Goal: Browse casually: Explore the website without a specific task or goal

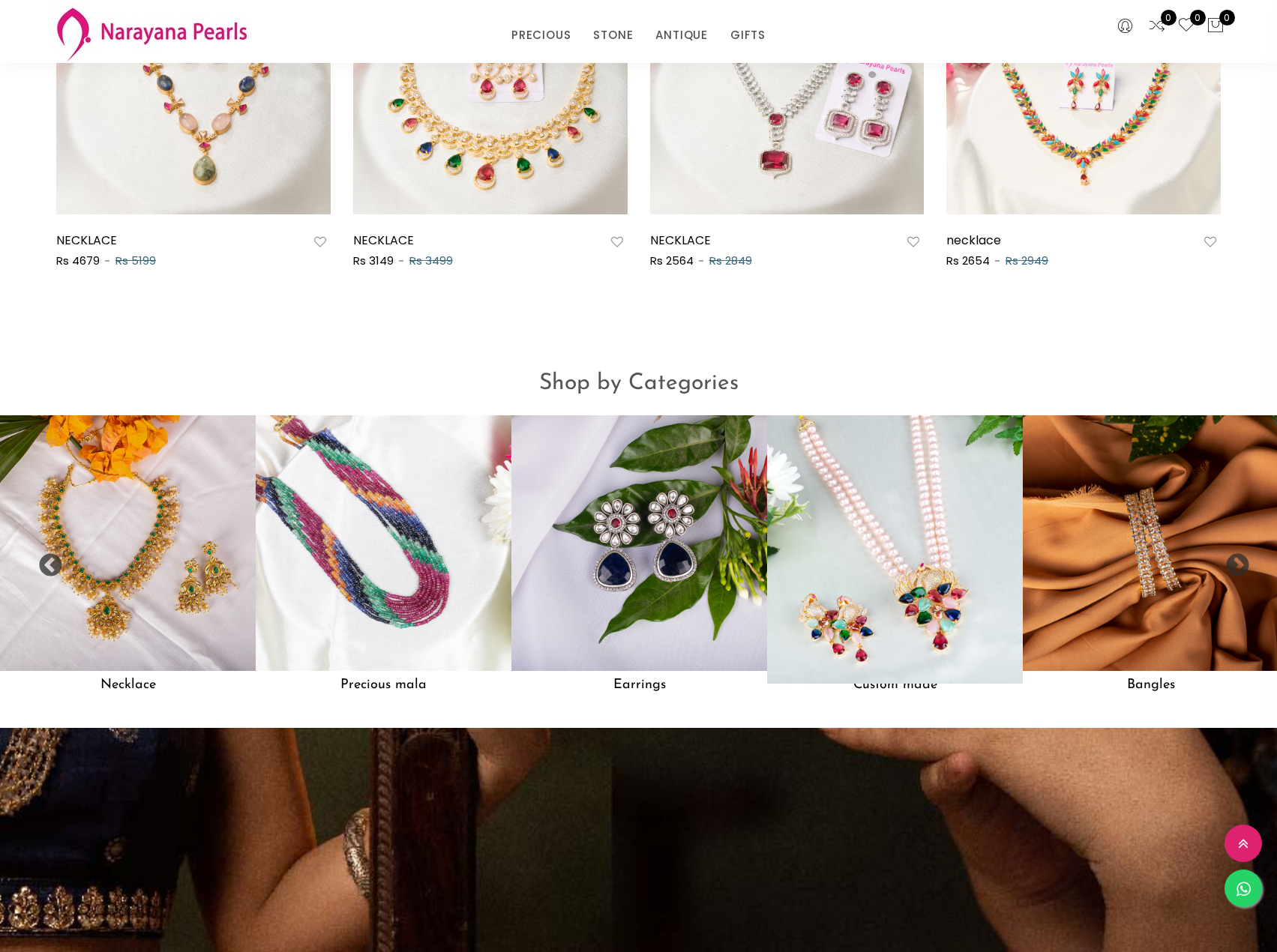
scroll to position [1035, 0]
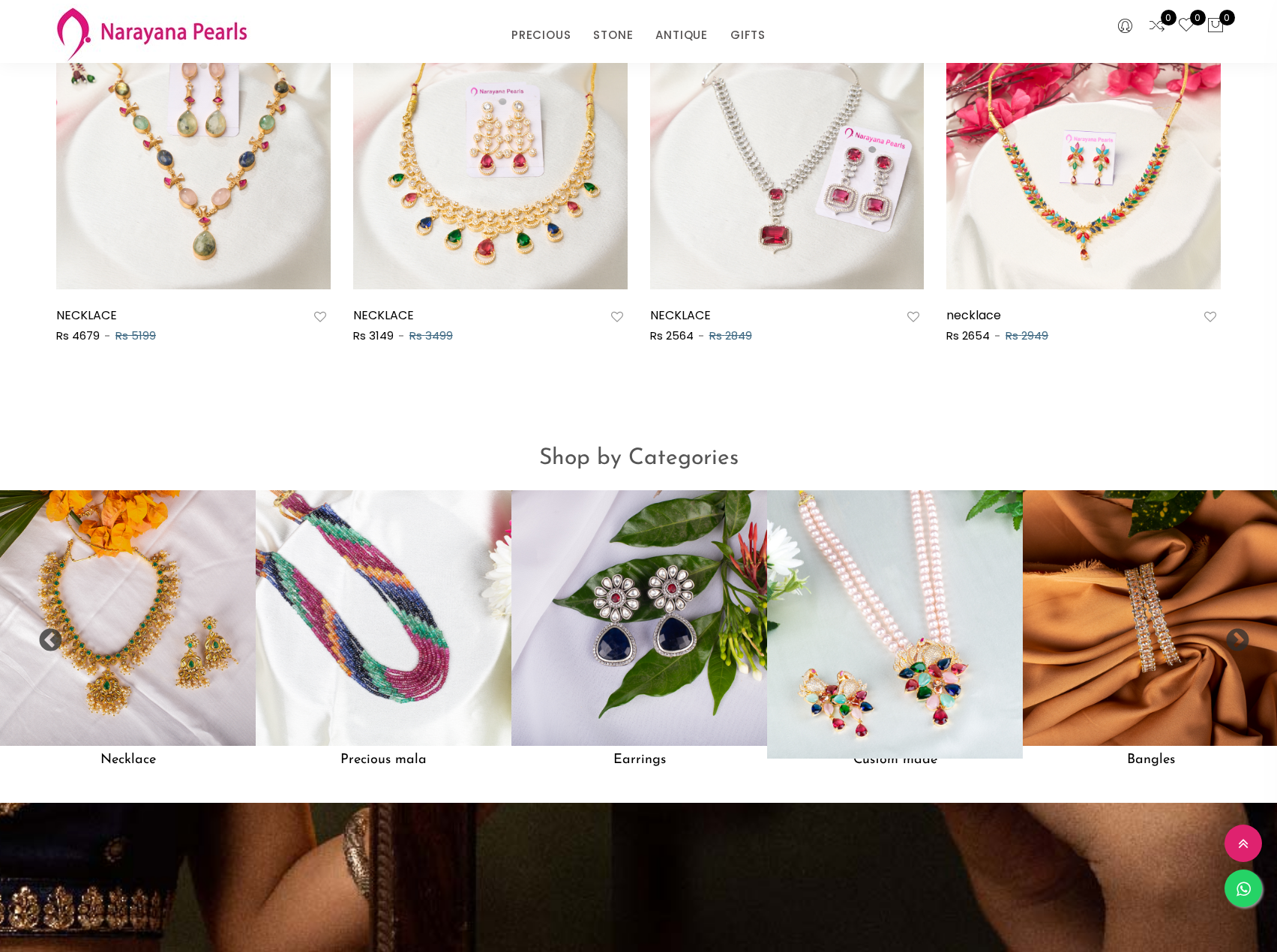
click at [881, 638] on img at bounding box center [895, 618] width 281 height 281
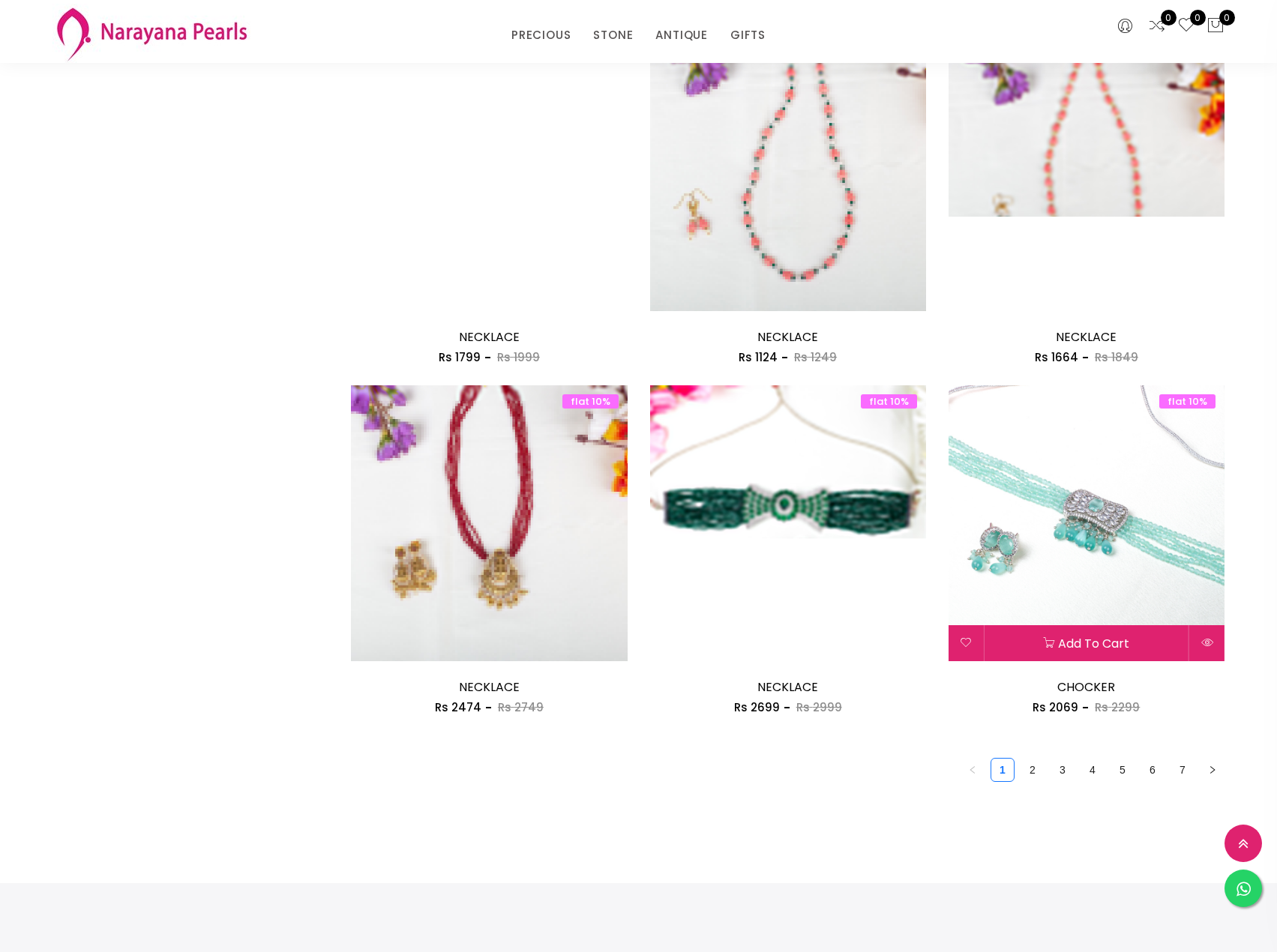
scroll to position [2024, 0]
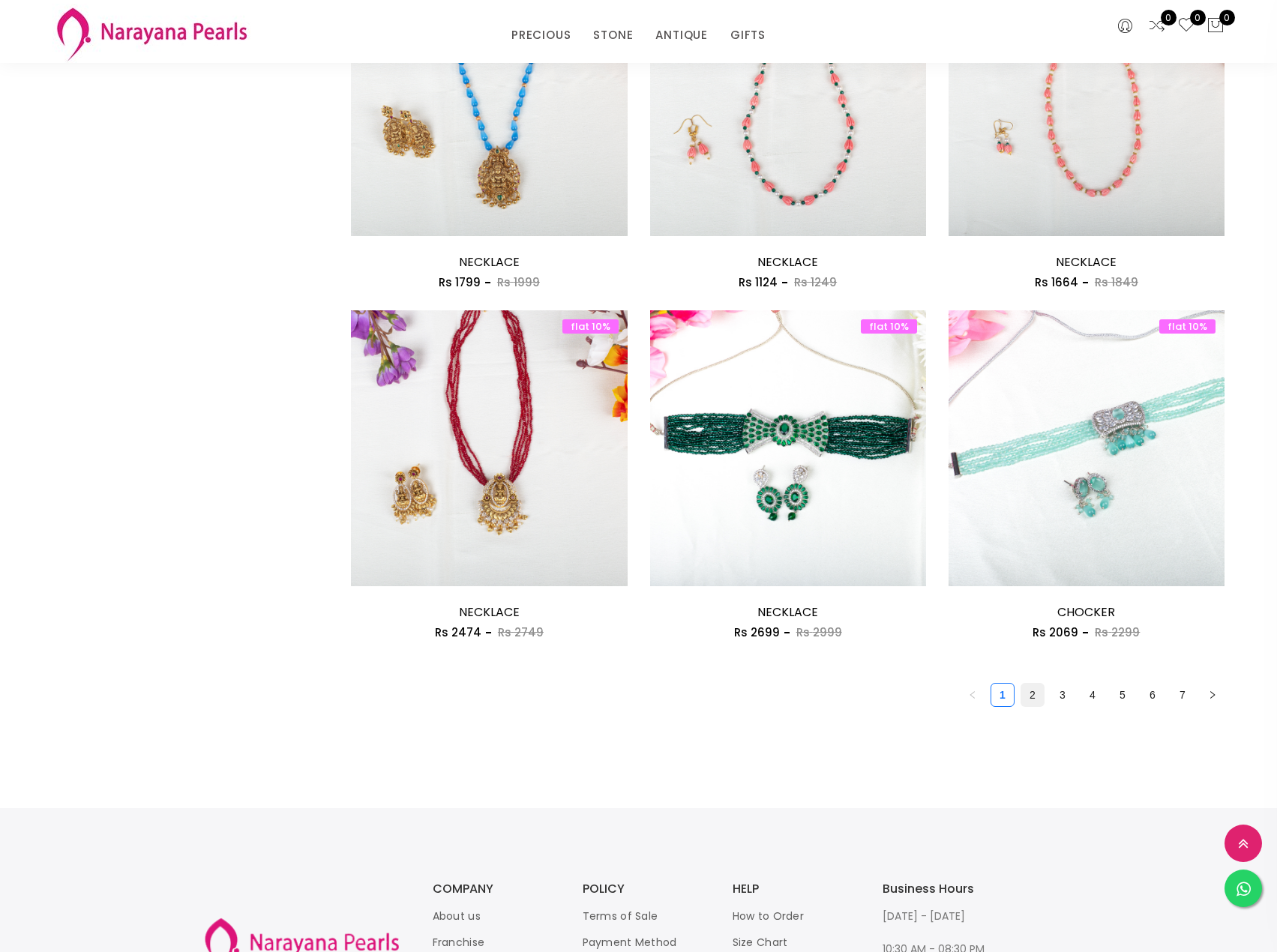
click at [1037, 689] on link "2" at bounding box center [1033, 695] width 23 height 23
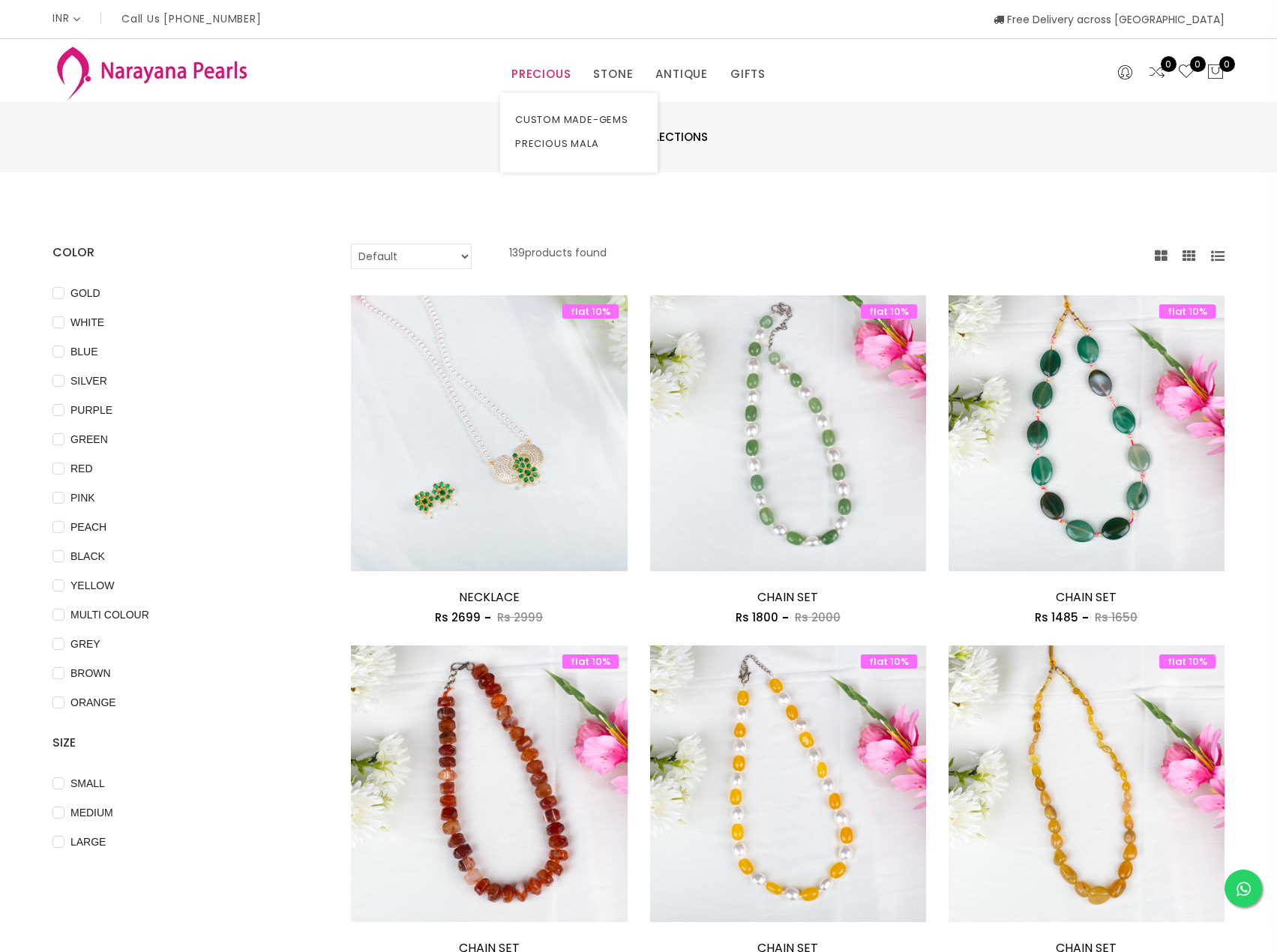
click at [540, 77] on link "PRECIOUS" at bounding box center [541, 75] width 59 height 23
click at [548, 121] on link "CUSTOM MADE-GEMS" at bounding box center [578, 120] width 127 height 24
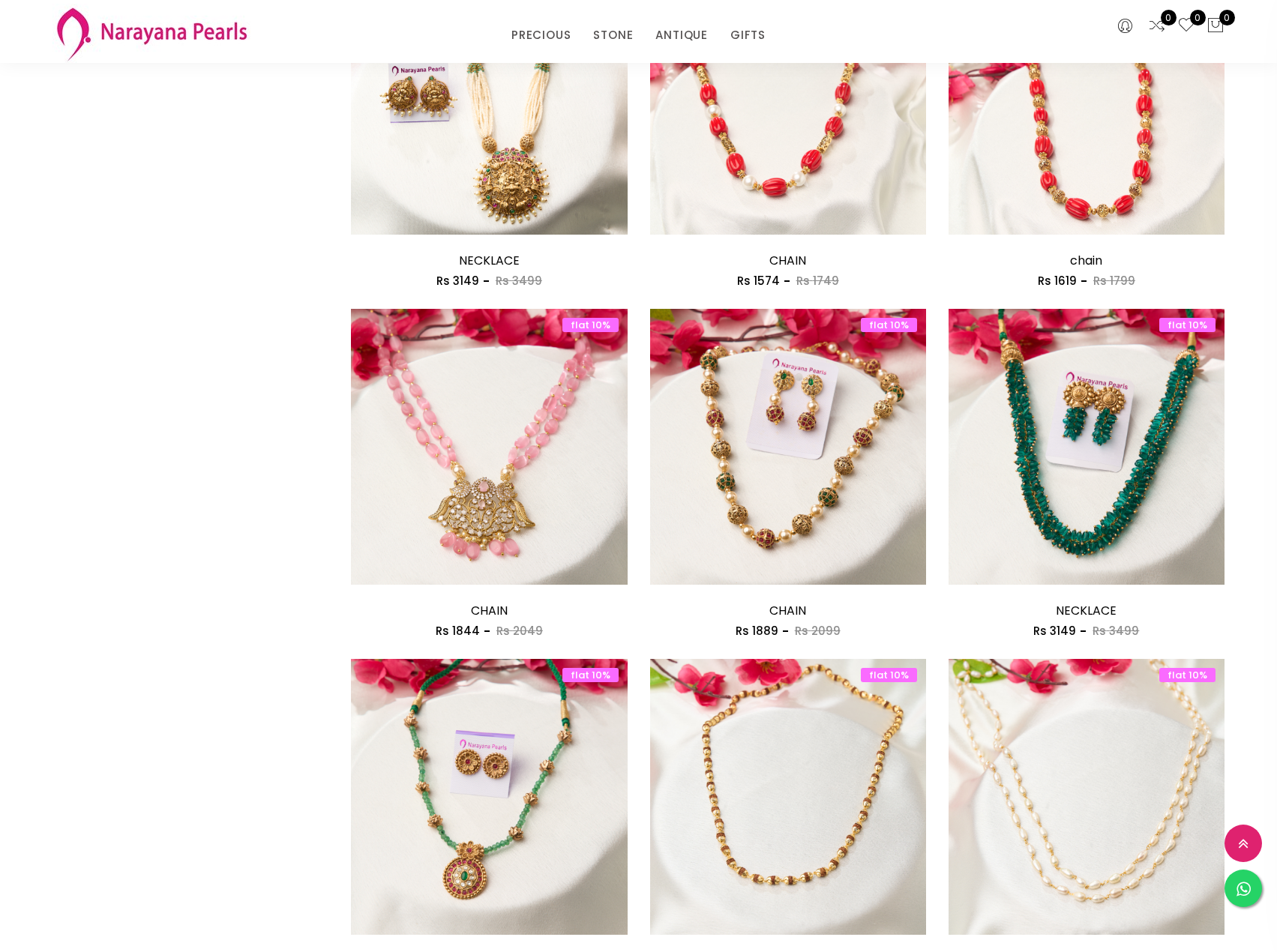
scroll to position [1050, 0]
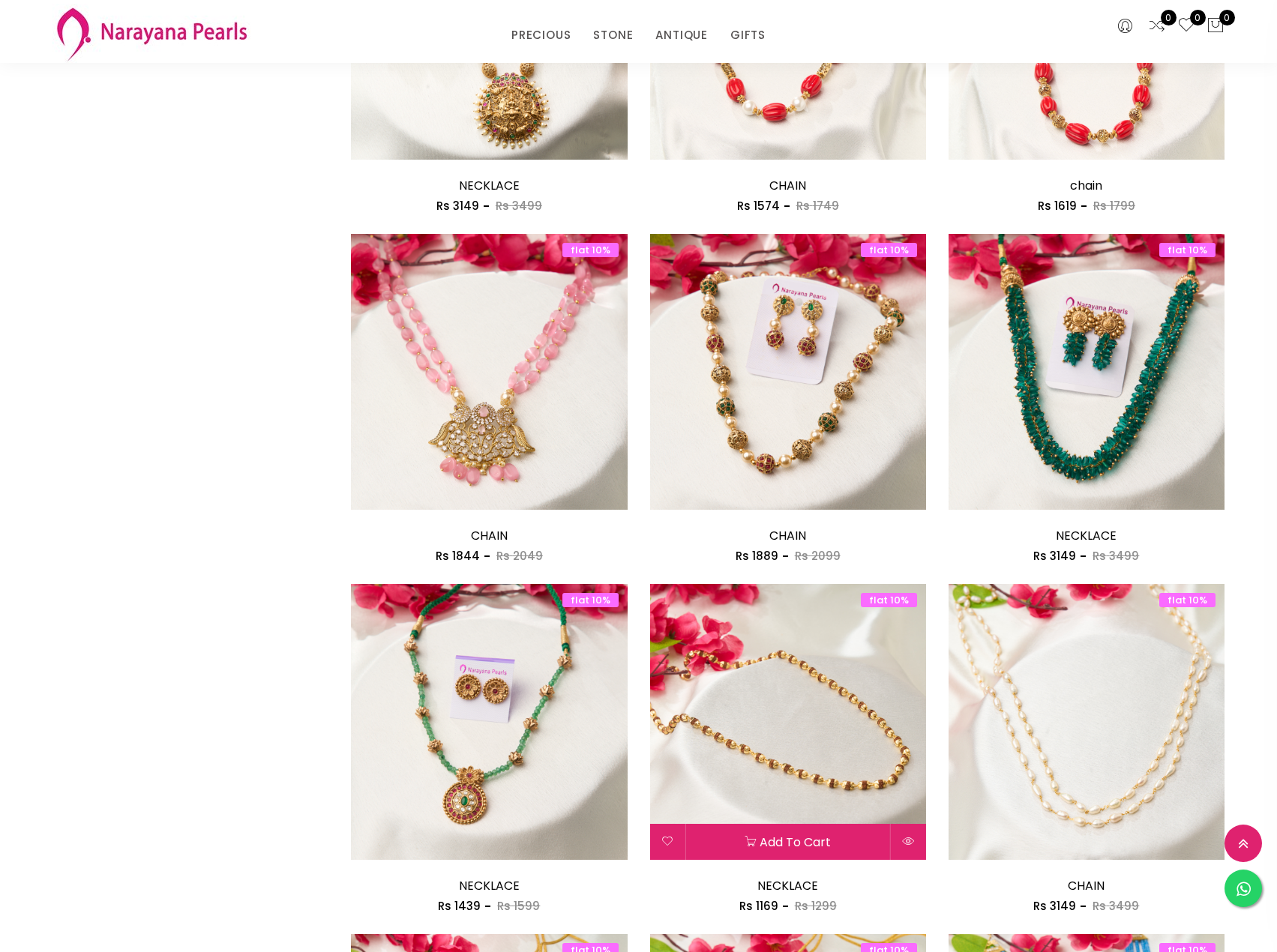
click at [829, 711] on img at bounding box center [788, 723] width 276 height 276
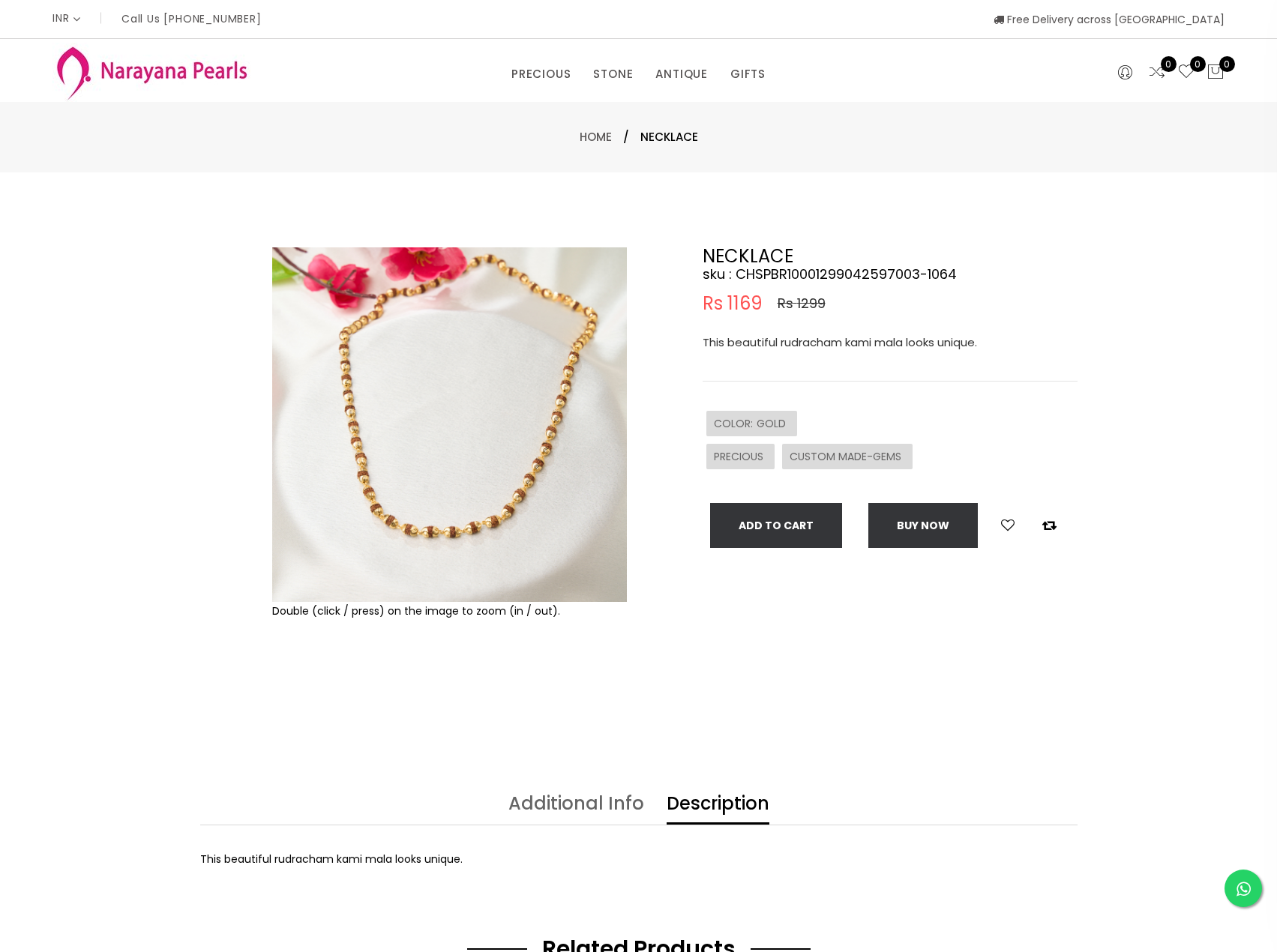
click at [544, 444] on img at bounding box center [450, 425] width 355 height 355
click at [511, 470] on img at bounding box center [450, 425] width 355 height 355
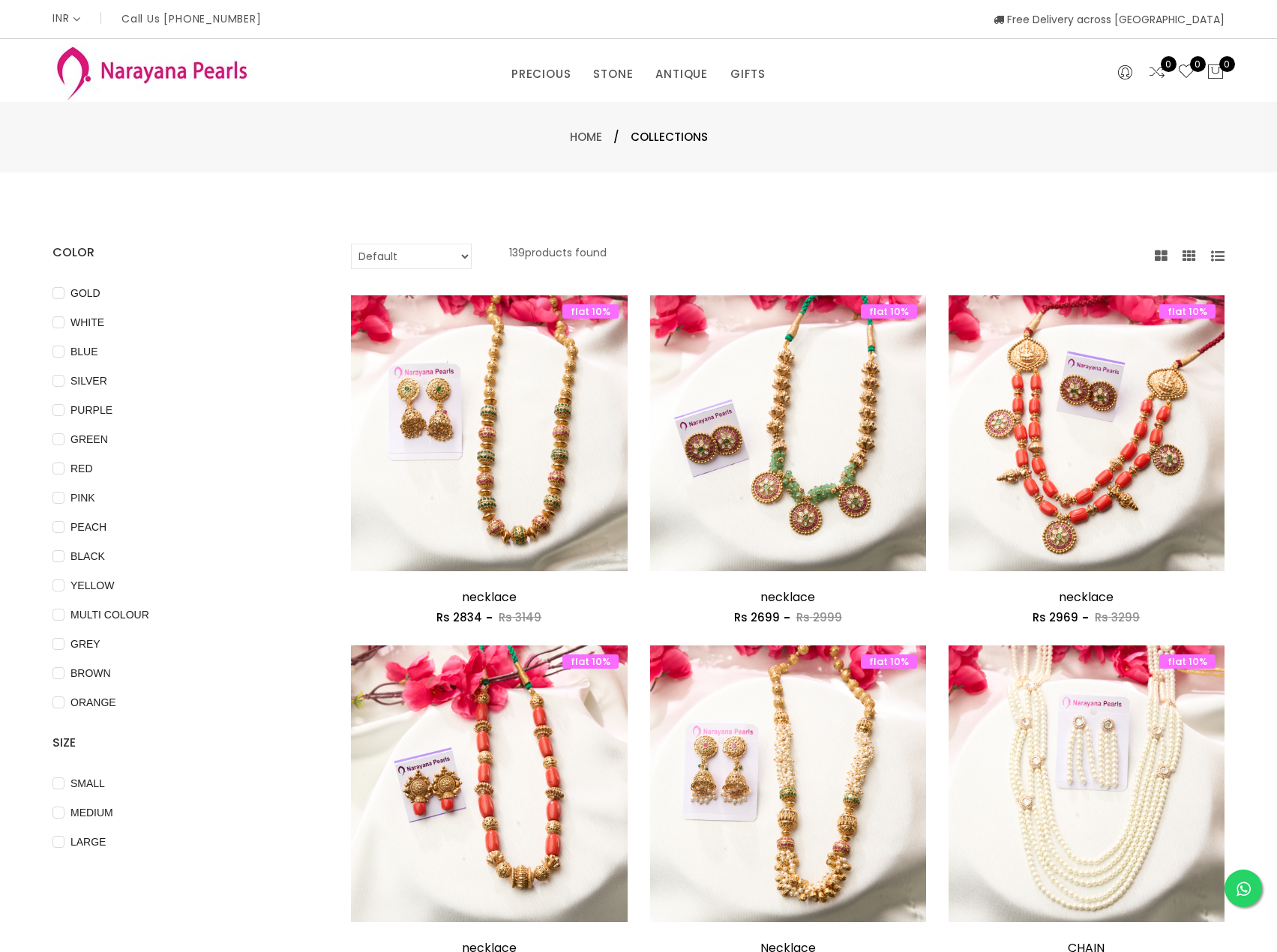
click at [171, 63] on img at bounding box center [151, 72] width 198 height 59
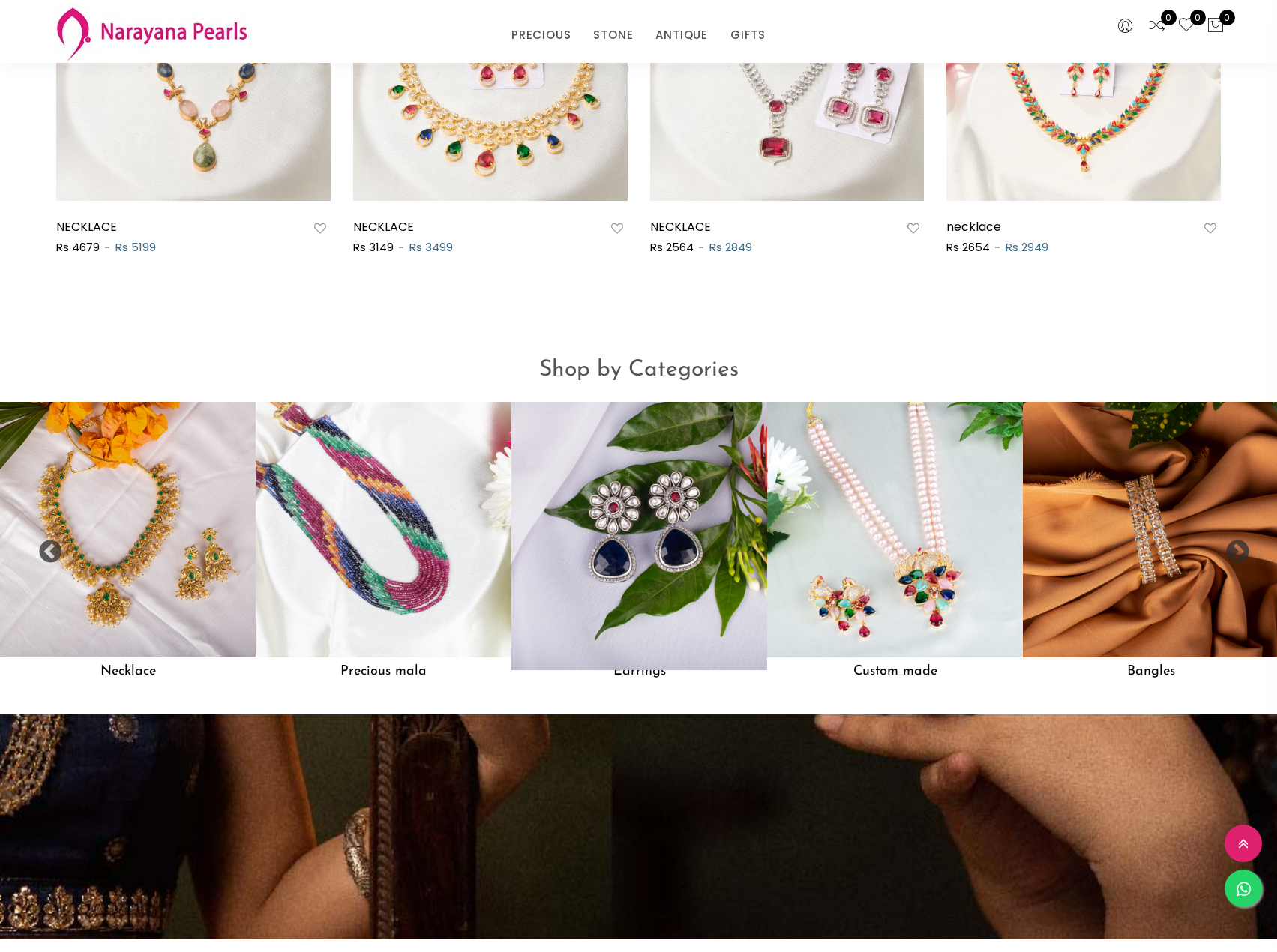
scroll to position [1127, 0]
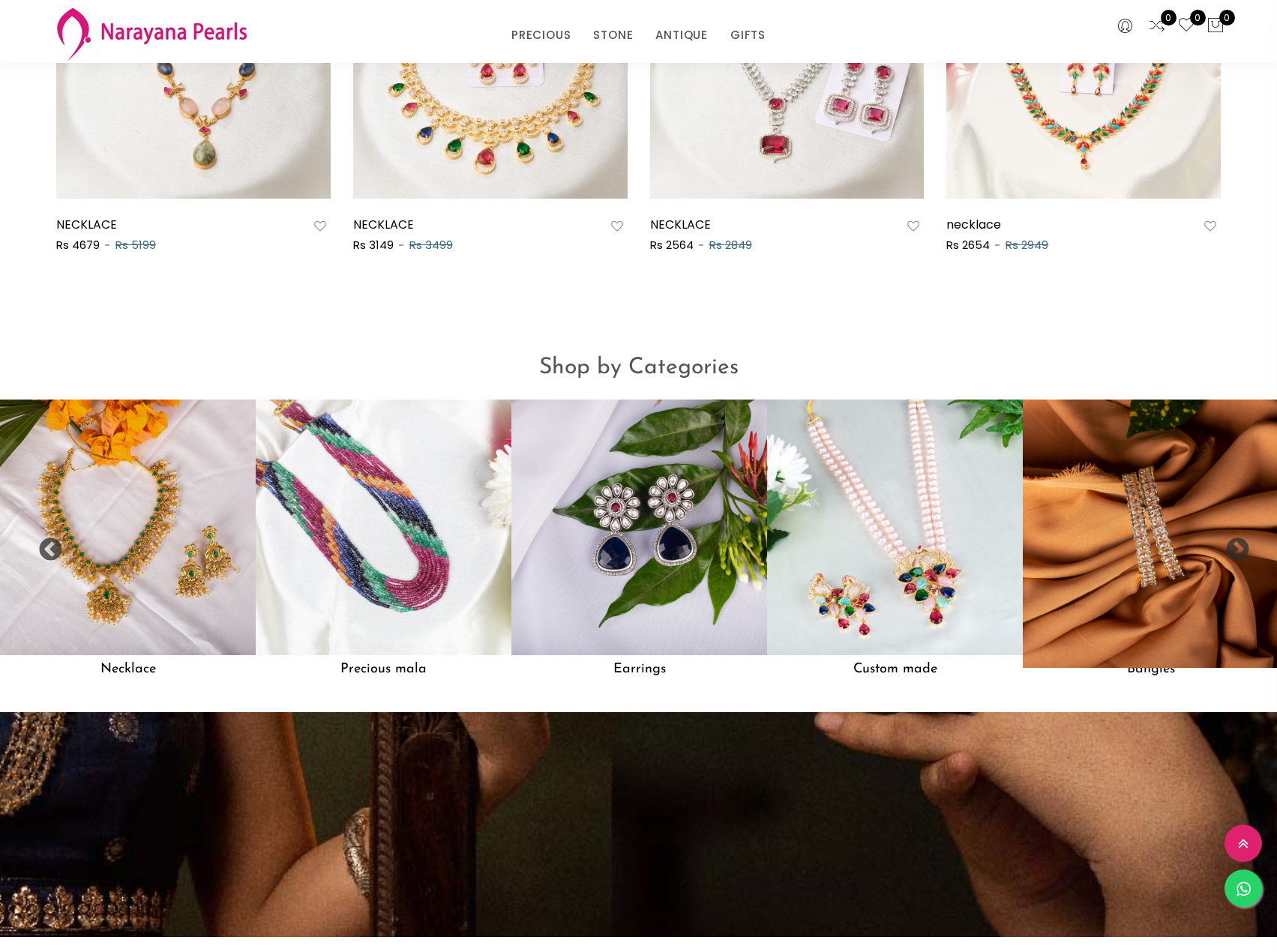
click at [1166, 668] on img at bounding box center [1150, 527] width 281 height 281
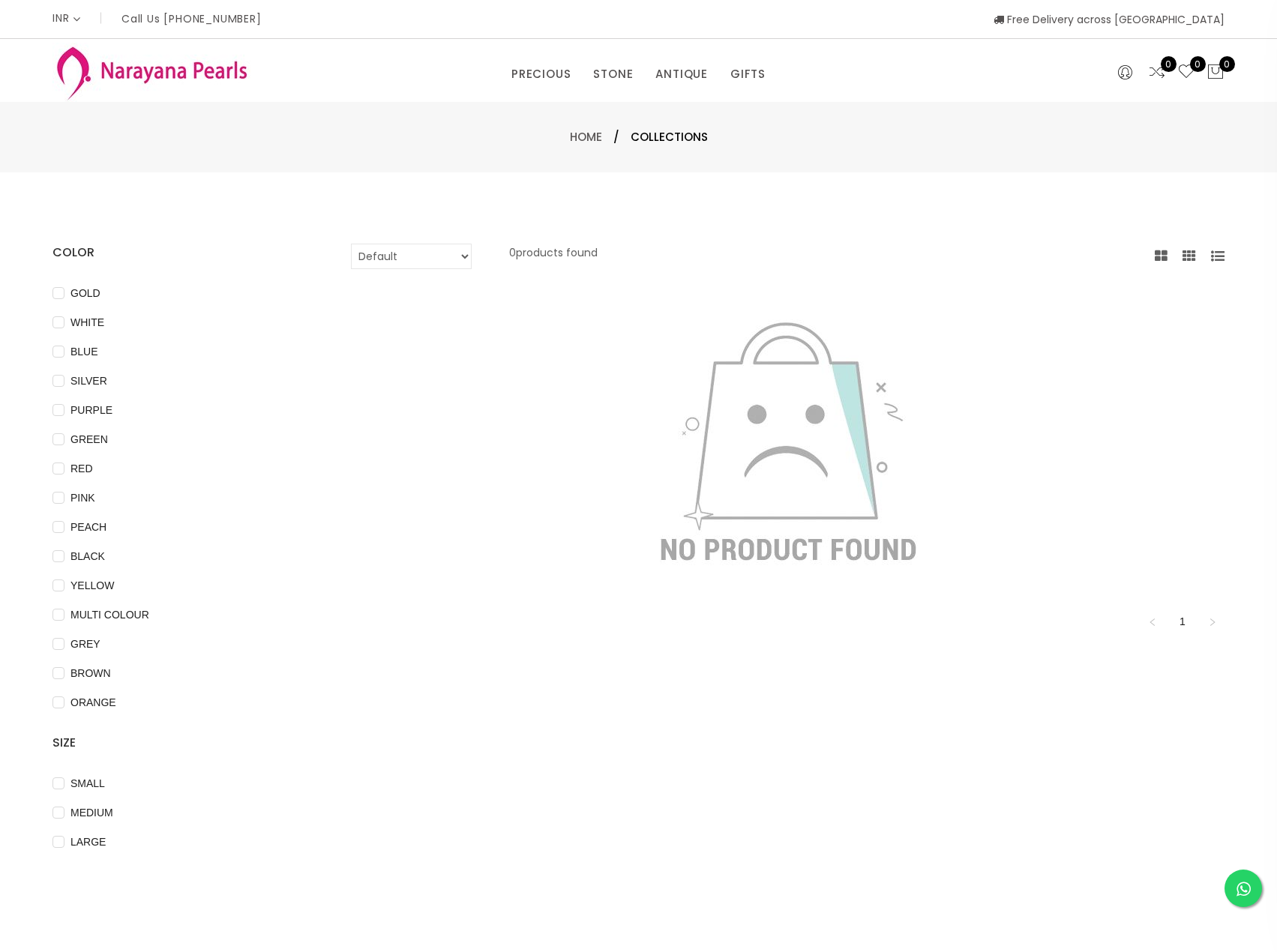
click at [148, 70] on img at bounding box center [151, 72] width 198 height 59
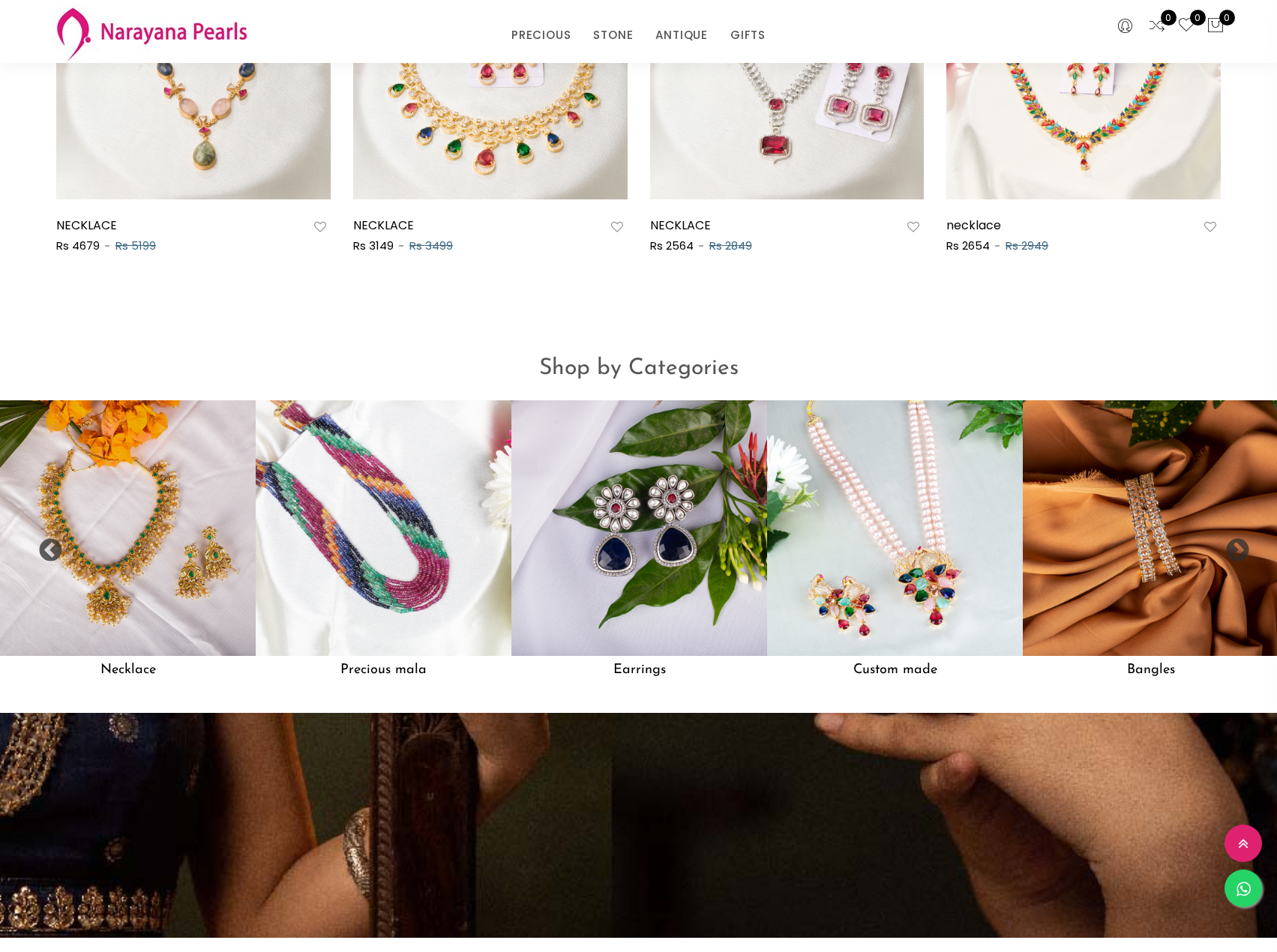
scroll to position [1350, 0]
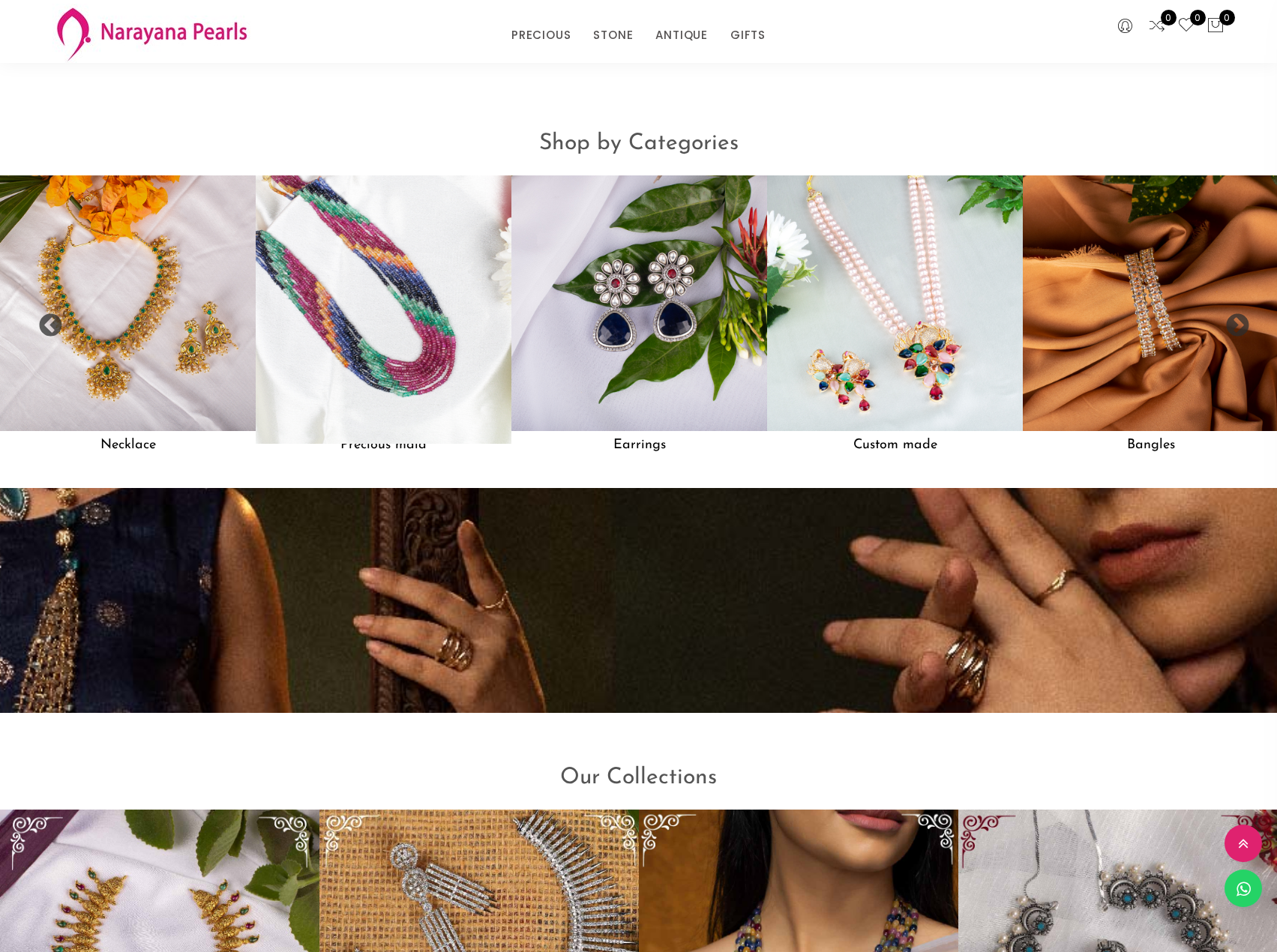
click at [357, 355] on img at bounding box center [383, 303] width 281 height 281
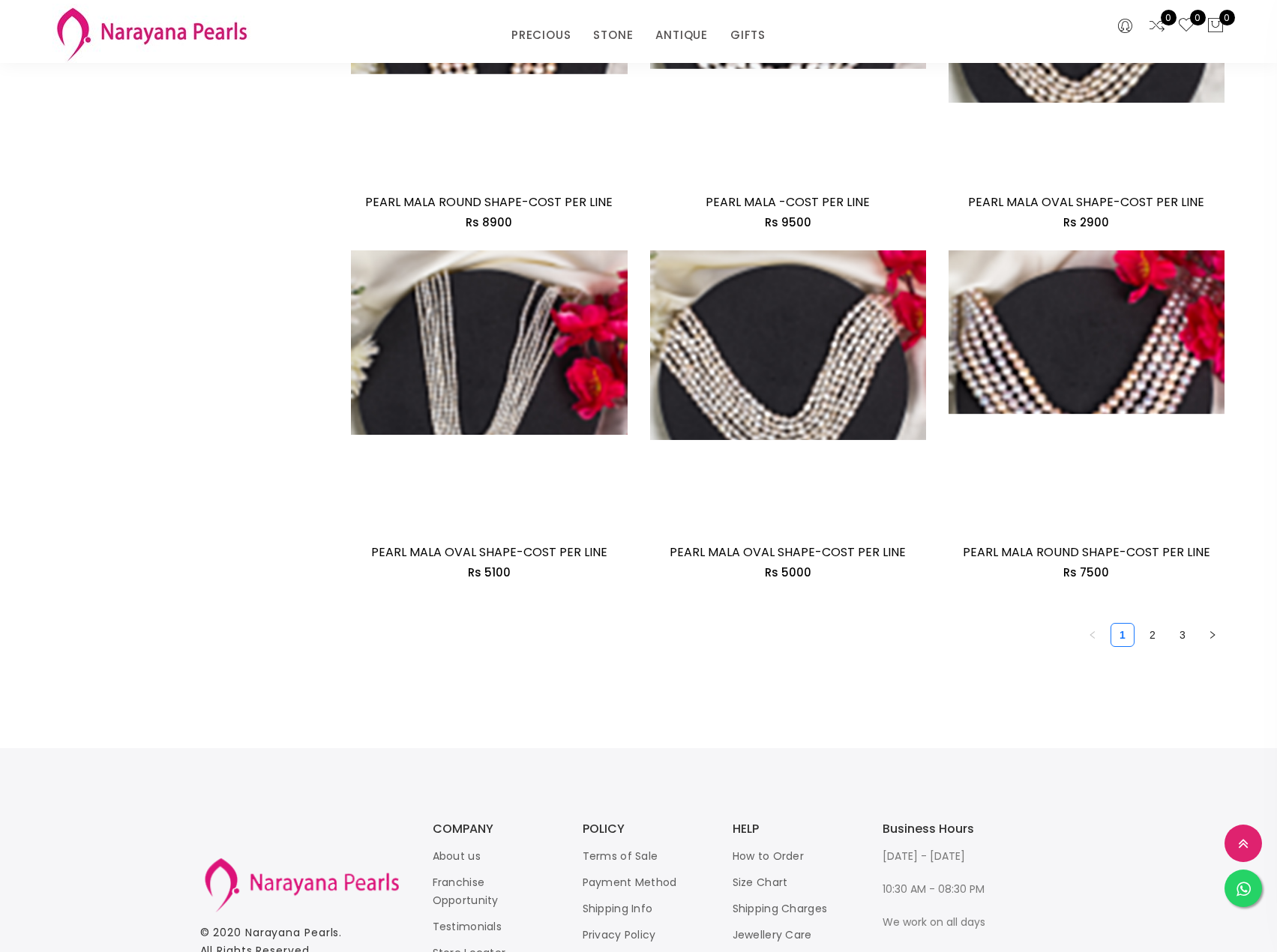
scroll to position [2271, 0]
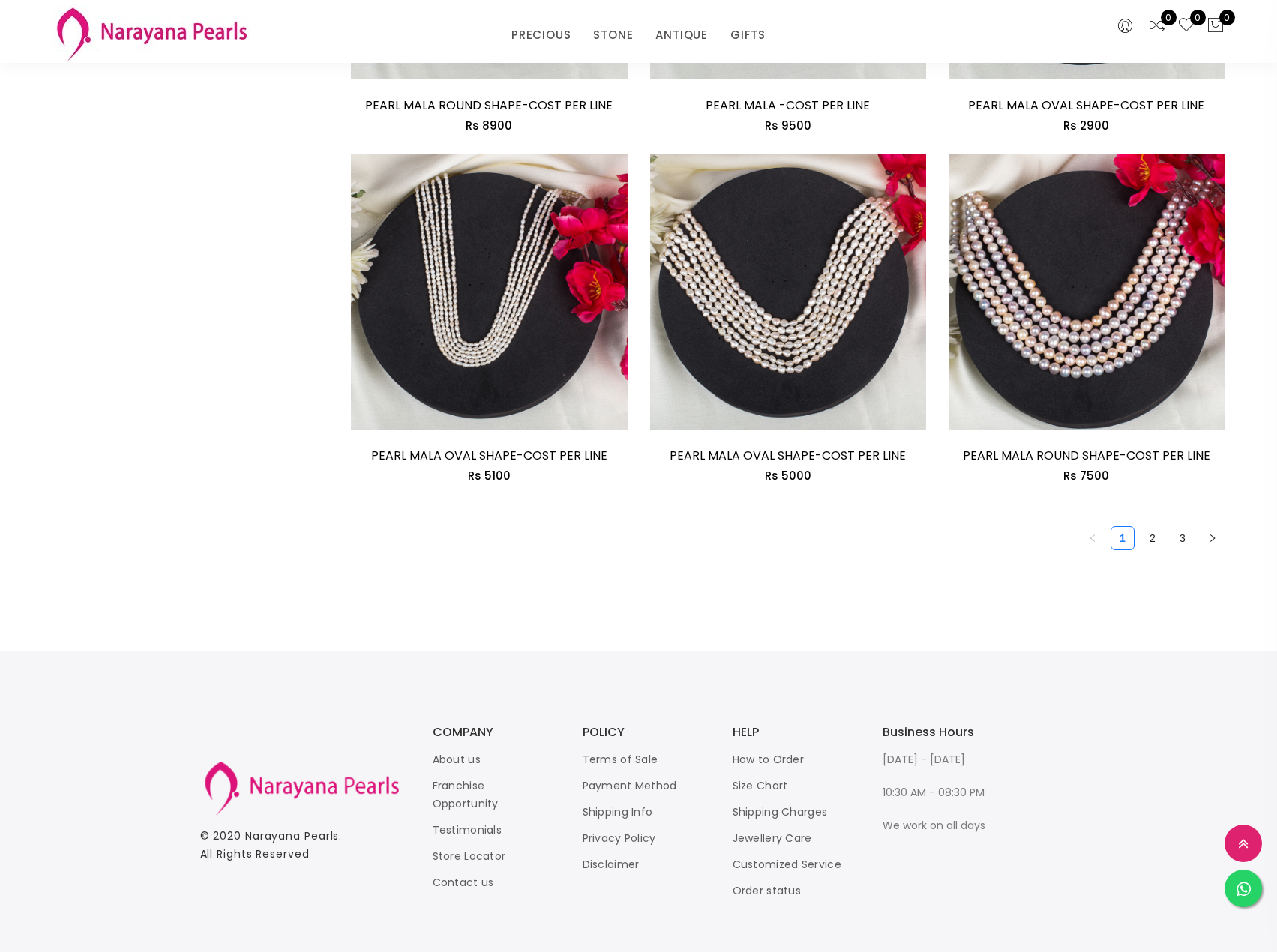
click at [1157, 527] on link "2" at bounding box center [1152, 539] width 23 height 23
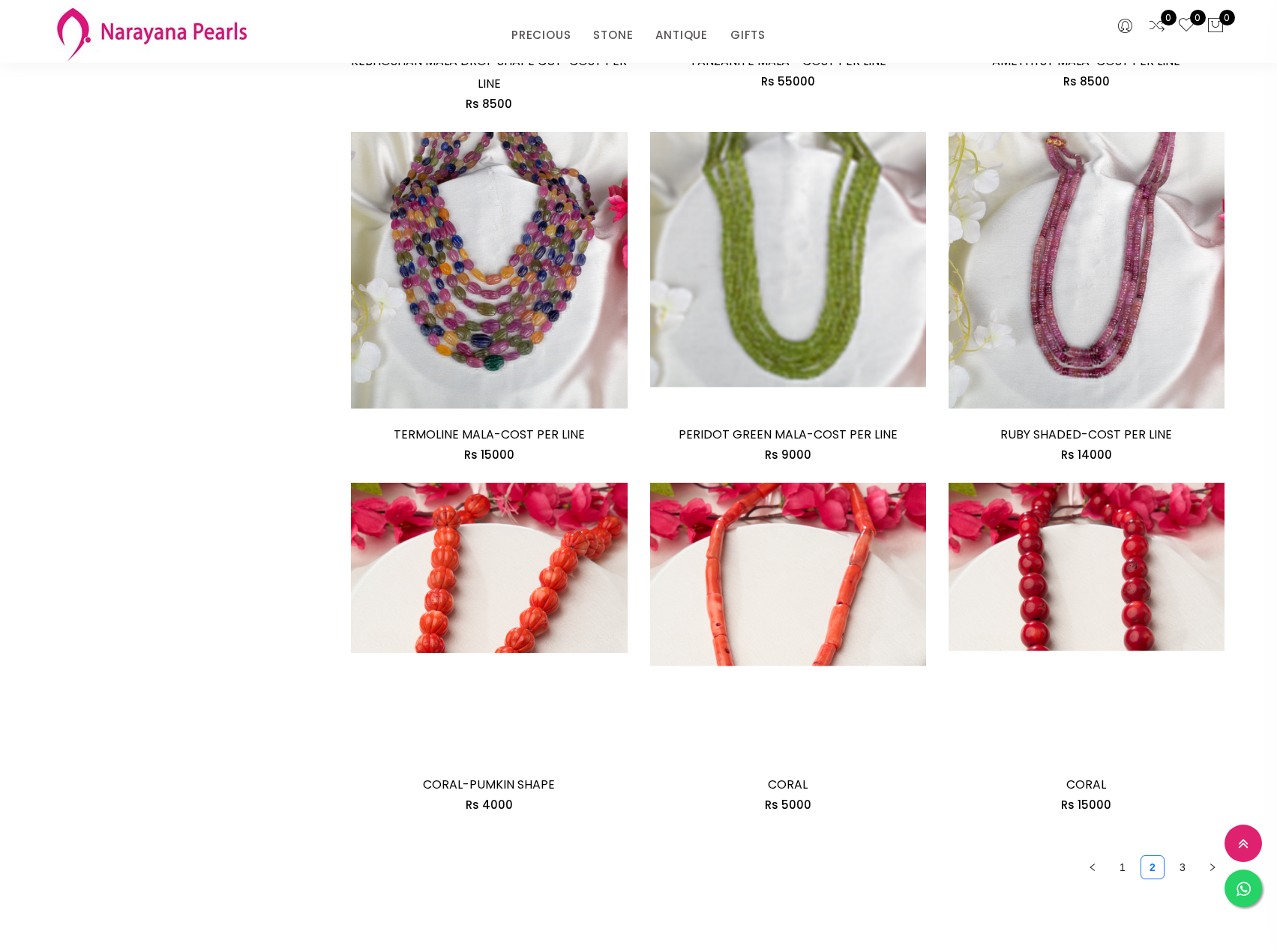
scroll to position [2227, 0]
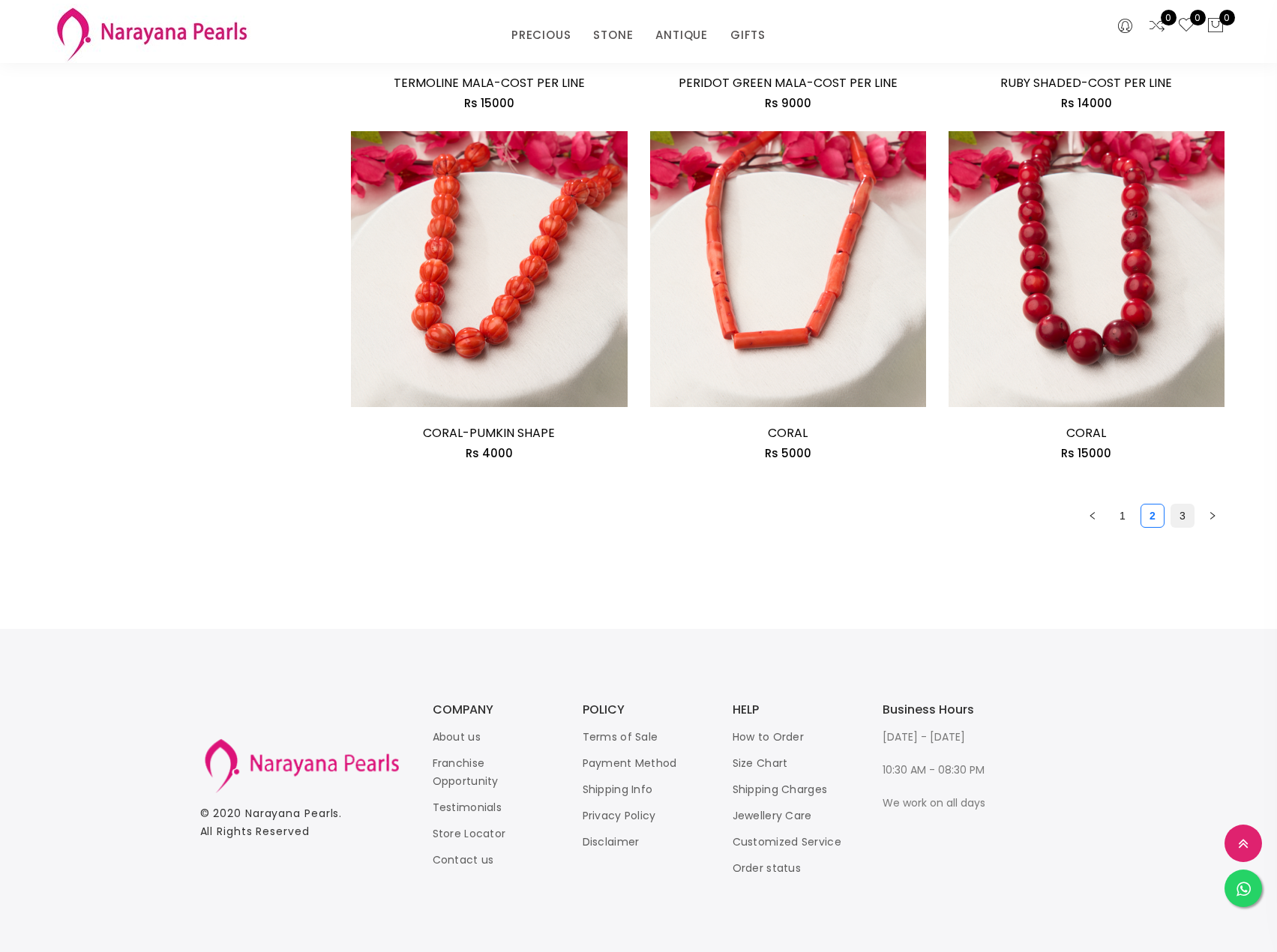
click at [1181, 511] on link "3" at bounding box center [1183, 516] width 23 height 23
